Goal: Information Seeking & Learning: Find specific page/section

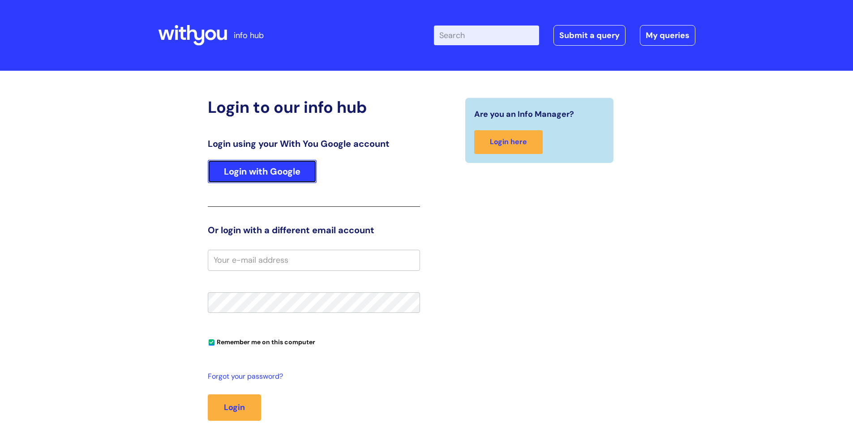
click at [238, 167] on link "Login with Google" at bounding box center [262, 171] width 109 height 23
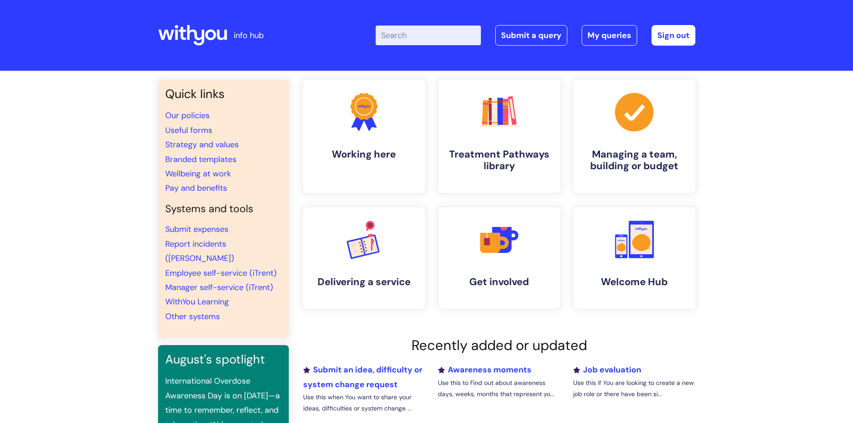
click at [427, 34] on input "Enter your search term here..." at bounding box center [428, 36] width 105 height 20
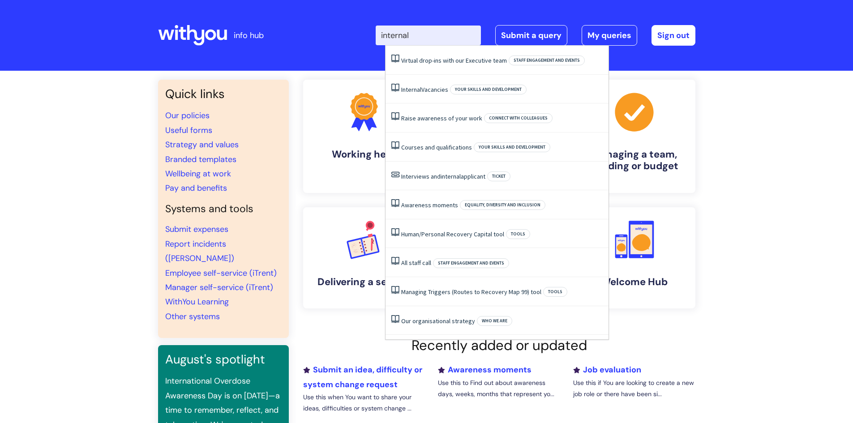
type input "internal"
click button "Search" at bounding box center [0, 0] width 0 height 0
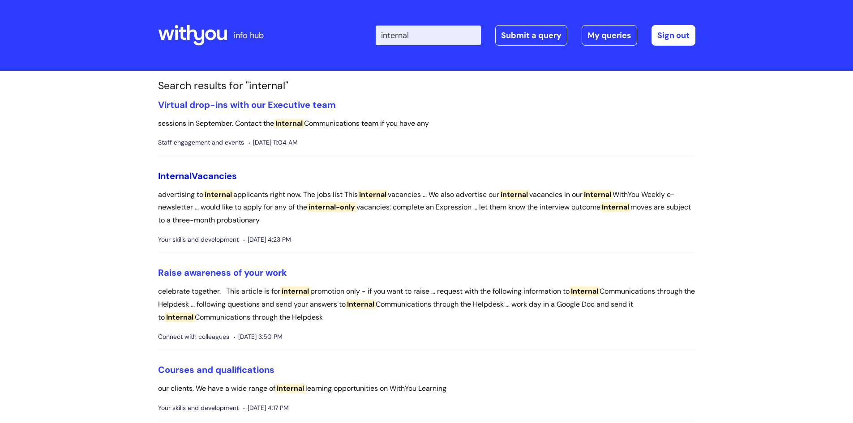
click at [211, 173] on link "Internal Vacancies" at bounding box center [197, 176] width 79 height 12
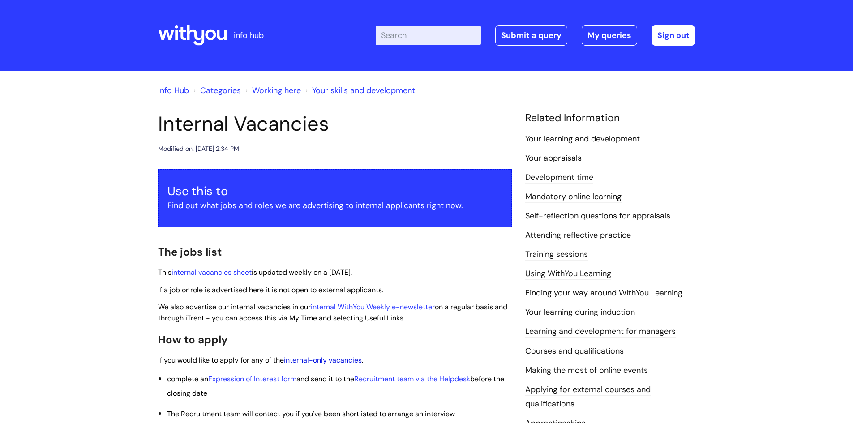
click at [351, 360] on link "internal-only vacancies" at bounding box center [323, 360] width 78 height 9
